Goal: Transaction & Acquisition: Obtain resource

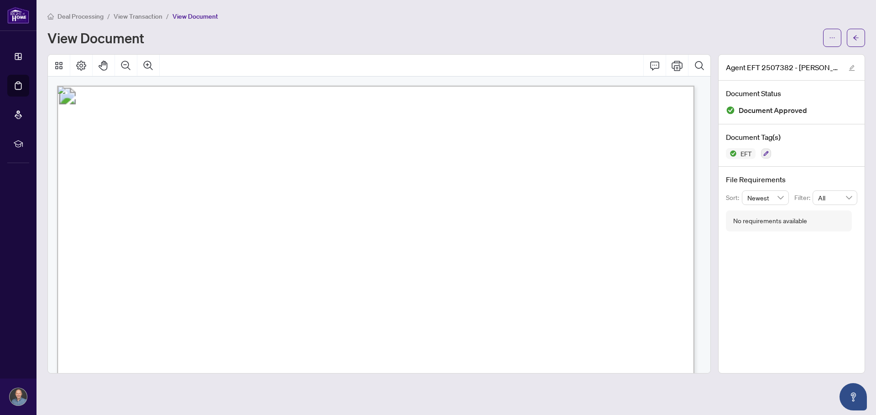
click at [84, 14] on span "Deal Processing" at bounding box center [80, 16] width 46 height 8
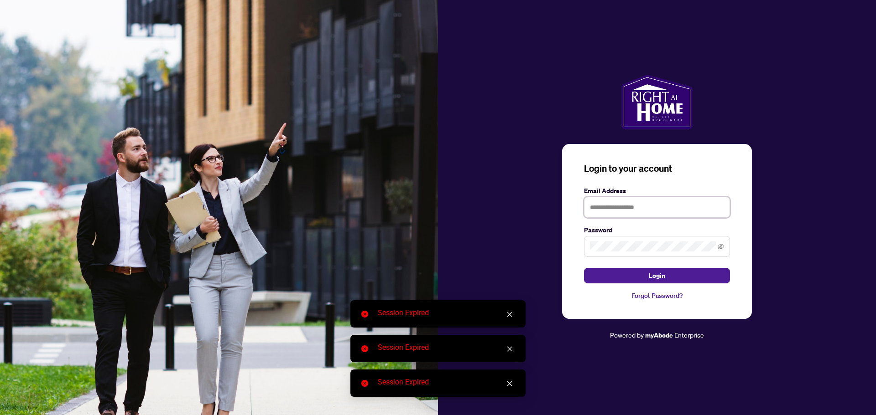
type input "**********"
click at [678, 277] on button "Login" at bounding box center [657, 276] width 146 height 16
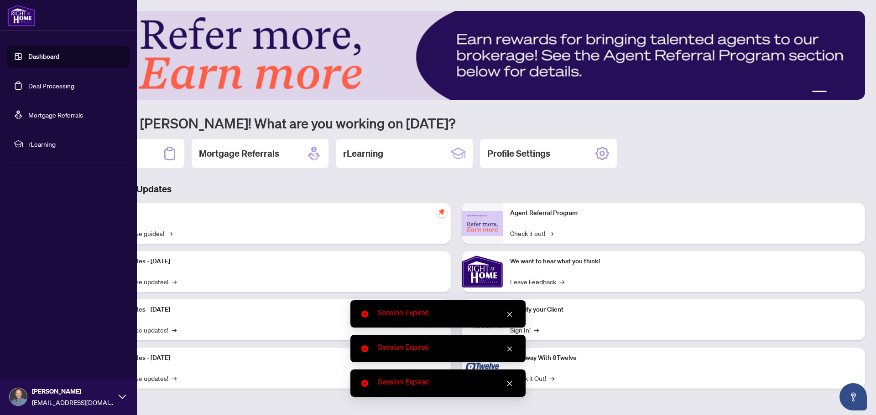
click at [42, 83] on link "Deal Processing" at bounding box center [51, 86] width 46 height 8
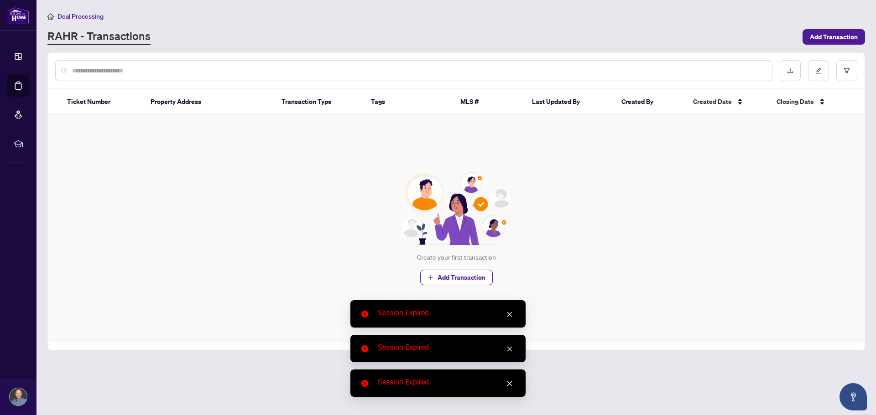
click at [178, 70] on input "text" at bounding box center [418, 71] width 692 height 10
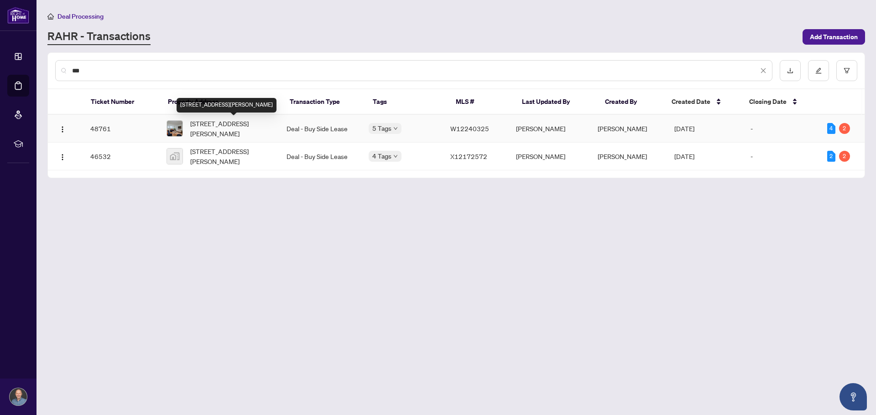
type input "**"
click at [220, 127] on span "[STREET_ADDRESS][PERSON_NAME]" at bounding box center [231, 129] width 82 height 20
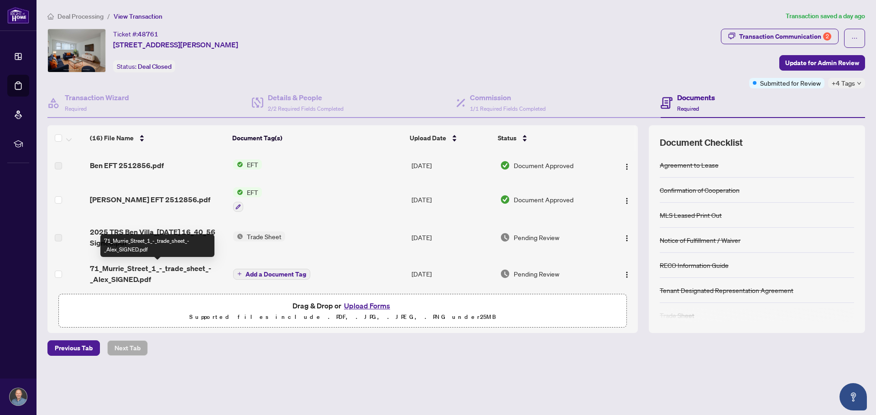
click at [155, 274] on span "71_Murrie_Street_1_-_trade_sheet_-_Alex_SIGNED.pdf" at bounding box center [157, 274] width 135 height 22
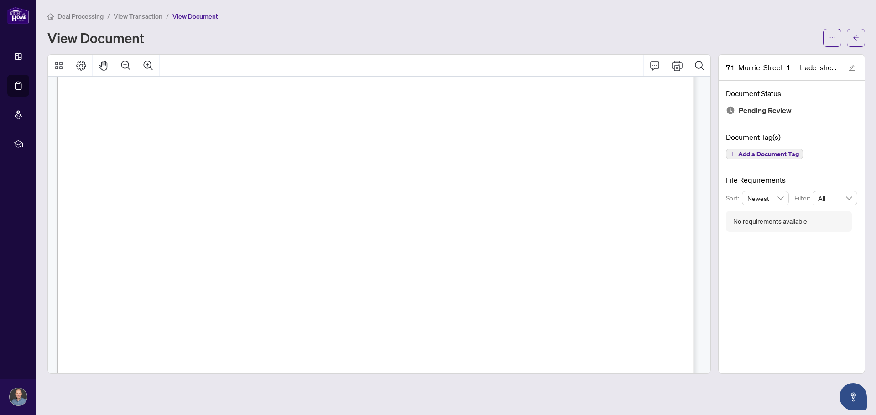
scroll to position [91, 0]
drag, startPoint x: 836, startPoint y: 41, endPoint x: 821, endPoint y: 47, distance: 16.0
click at [836, 41] on button "button" at bounding box center [832, 38] width 18 height 18
click at [784, 58] on span "Download" at bounding box center [798, 57] width 69 height 10
click at [146, 18] on span "View Transaction" at bounding box center [138, 16] width 49 height 8
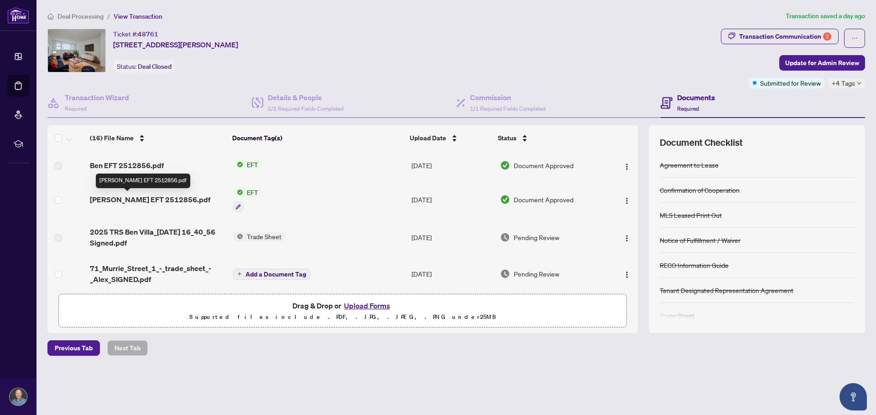
click at [135, 199] on span "[PERSON_NAME] EFT 2512856.pdf" at bounding box center [150, 199] width 120 height 11
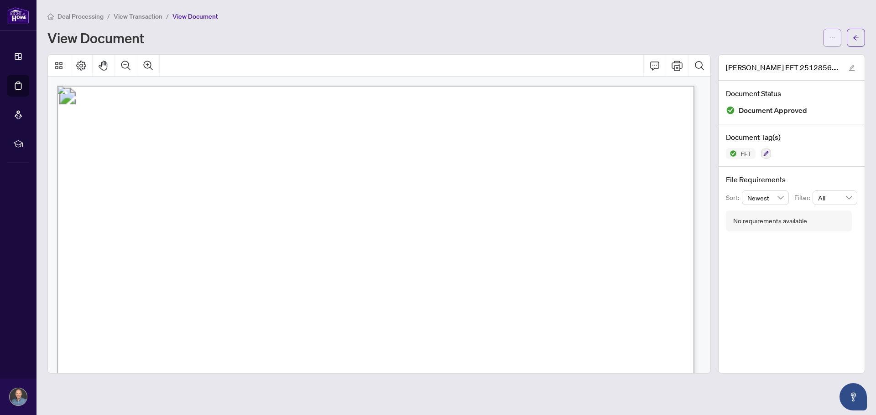
click at [831, 41] on icon "ellipsis" at bounding box center [832, 38] width 6 height 6
click at [785, 58] on span "Download" at bounding box center [798, 57] width 69 height 10
click at [149, 19] on span "View Transaction" at bounding box center [138, 16] width 49 height 8
